Goal: Task Accomplishment & Management: Manage account settings

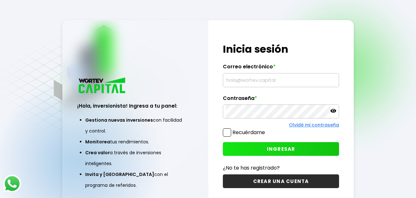
type input "[EMAIL_ADDRESS][PERSON_NAME][DOMAIN_NAME]"
click at [262, 146] on button "INGRESAR" at bounding box center [281, 149] width 116 height 14
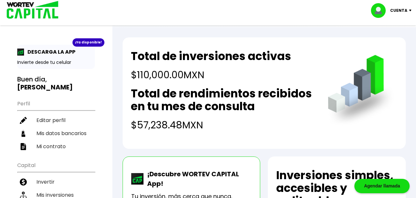
click at [21, 52] on img at bounding box center [20, 52] width 7 height 7
click at [56, 61] on p "Invierte desde tu celular" at bounding box center [56, 62] width 78 height 7
click at [96, 43] on div "¡Ya disponible!" at bounding box center [89, 42] width 32 height 8
drag, startPoint x: 96, startPoint y: 43, endPoint x: 72, endPoint y: 51, distance: 25.0
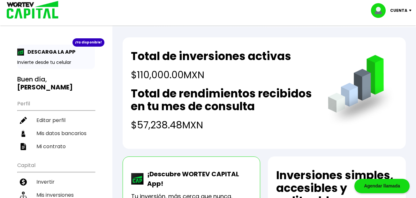
click at [72, 51] on p "DESCARGA LA APP" at bounding box center [49, 52] width 51 height 8
drag, startPoint x: 72, startPoint y: 51, endPoint x: 19, endPoint y: 51, distance: 53.4
click at [19, 51] on img at bounding box center [20, 52] width 7 height 7
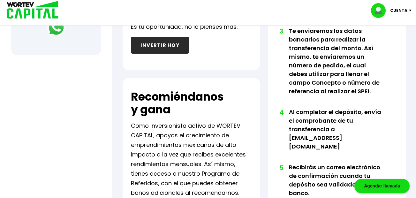
scroll to position [373, 0]
